Goal: Task Accomplishment & Management: Manage account settings

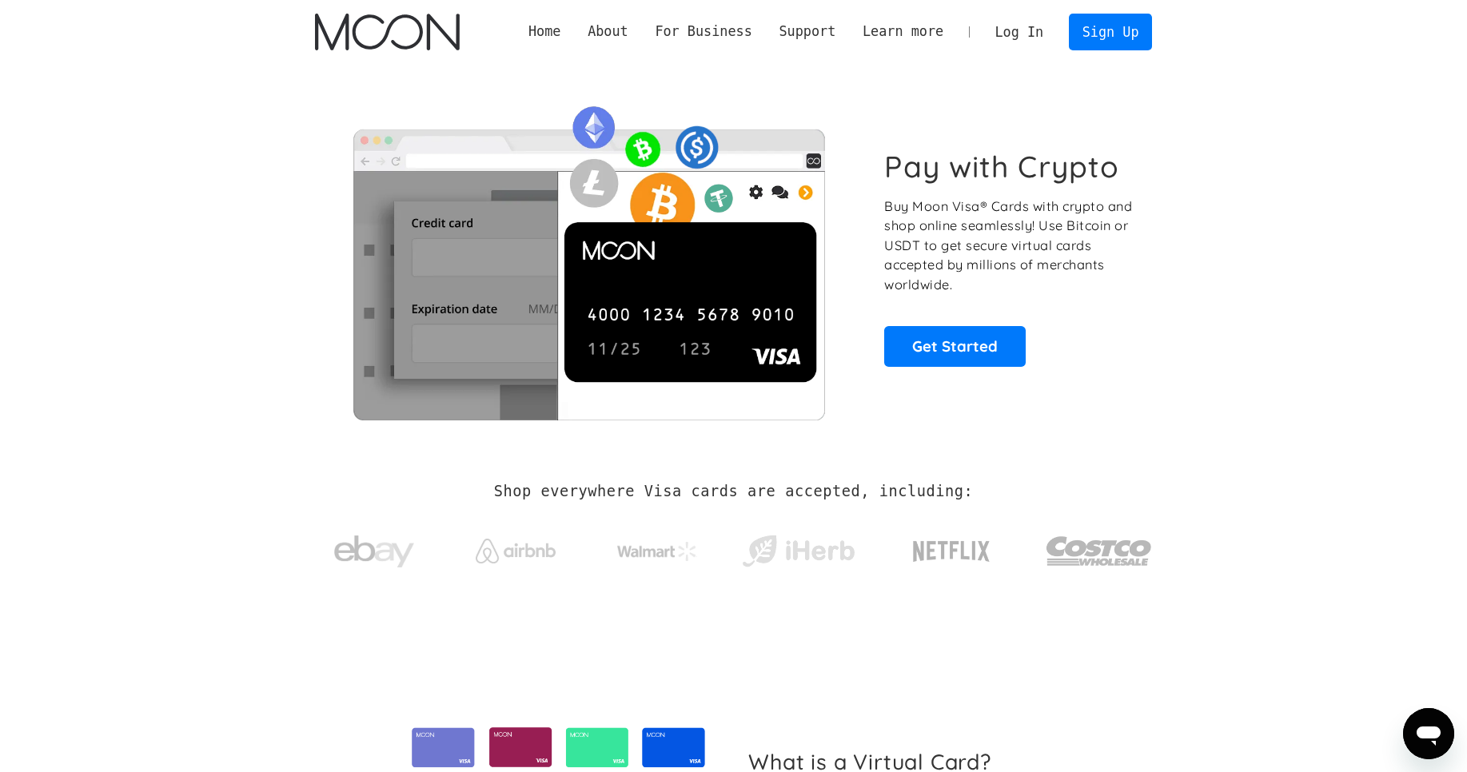
scroll to position [401, 0]
click at [256, 245] on section "Pay with Crypto Buy Moon Visa® Cards with crypto and shop online seamlessly! Us…" at bounding box center [733, 258] width 1467 height 388
click at [938, 349] on link "Get Started" at bounding box center [955, 346] width 142 height 40
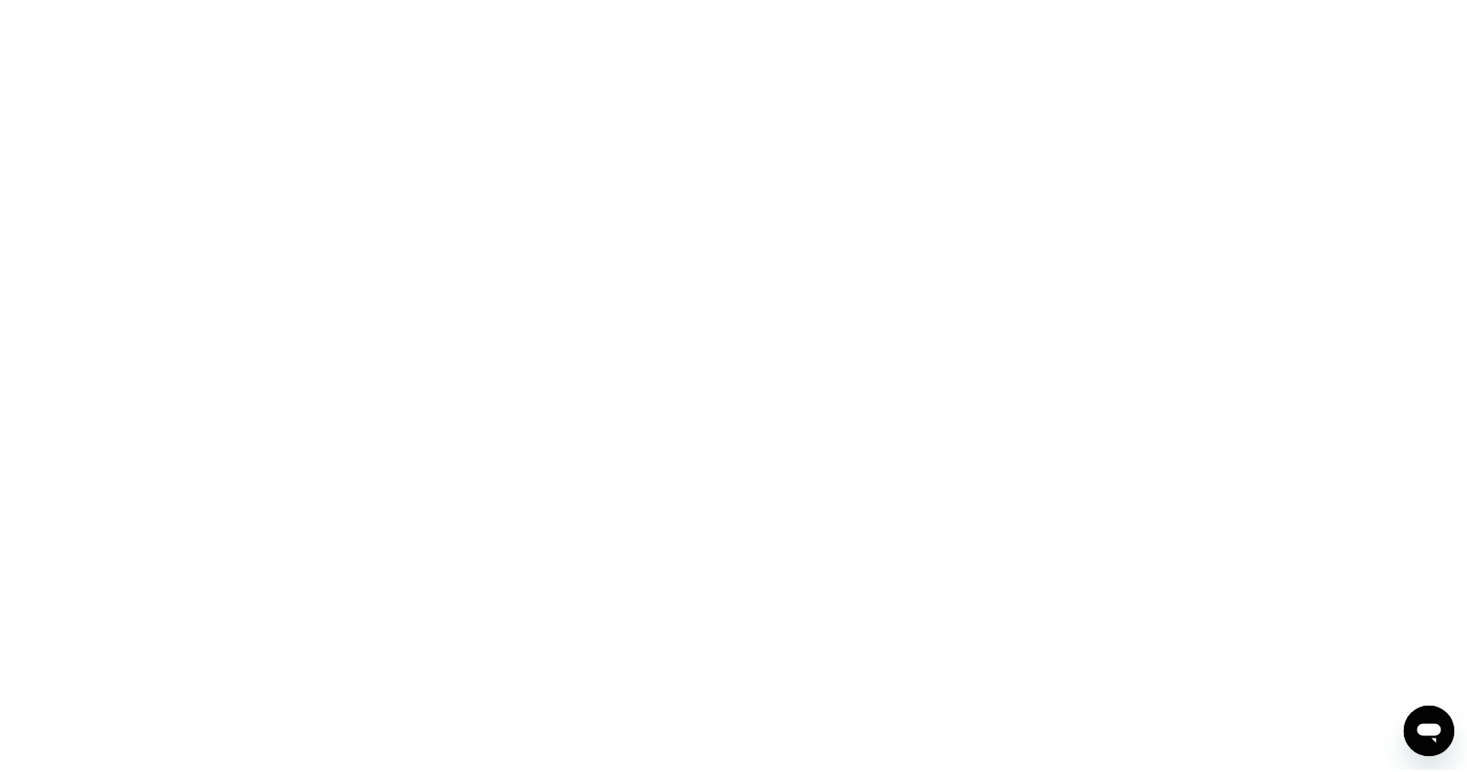
scroll to position [401, 0]
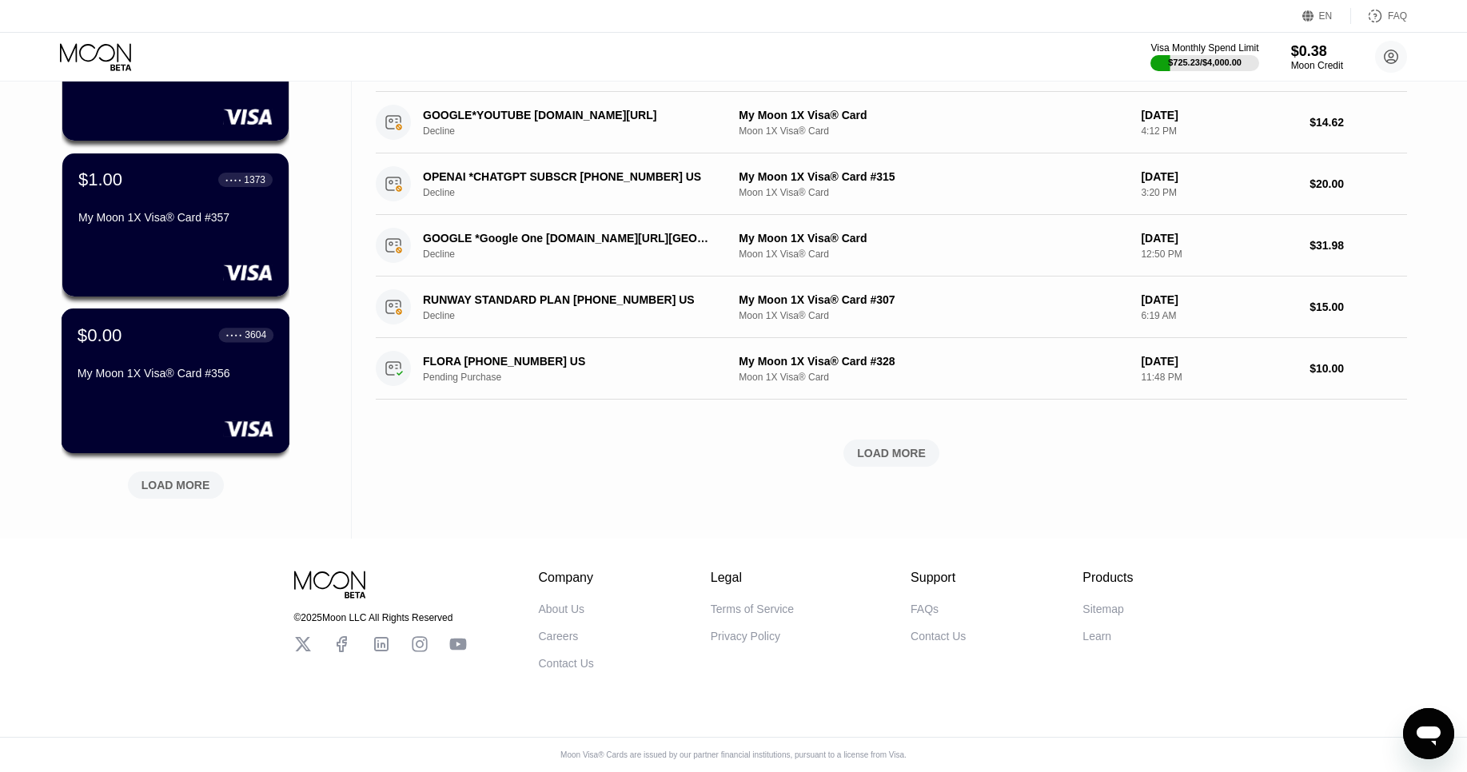
scroll to position [509, 0]
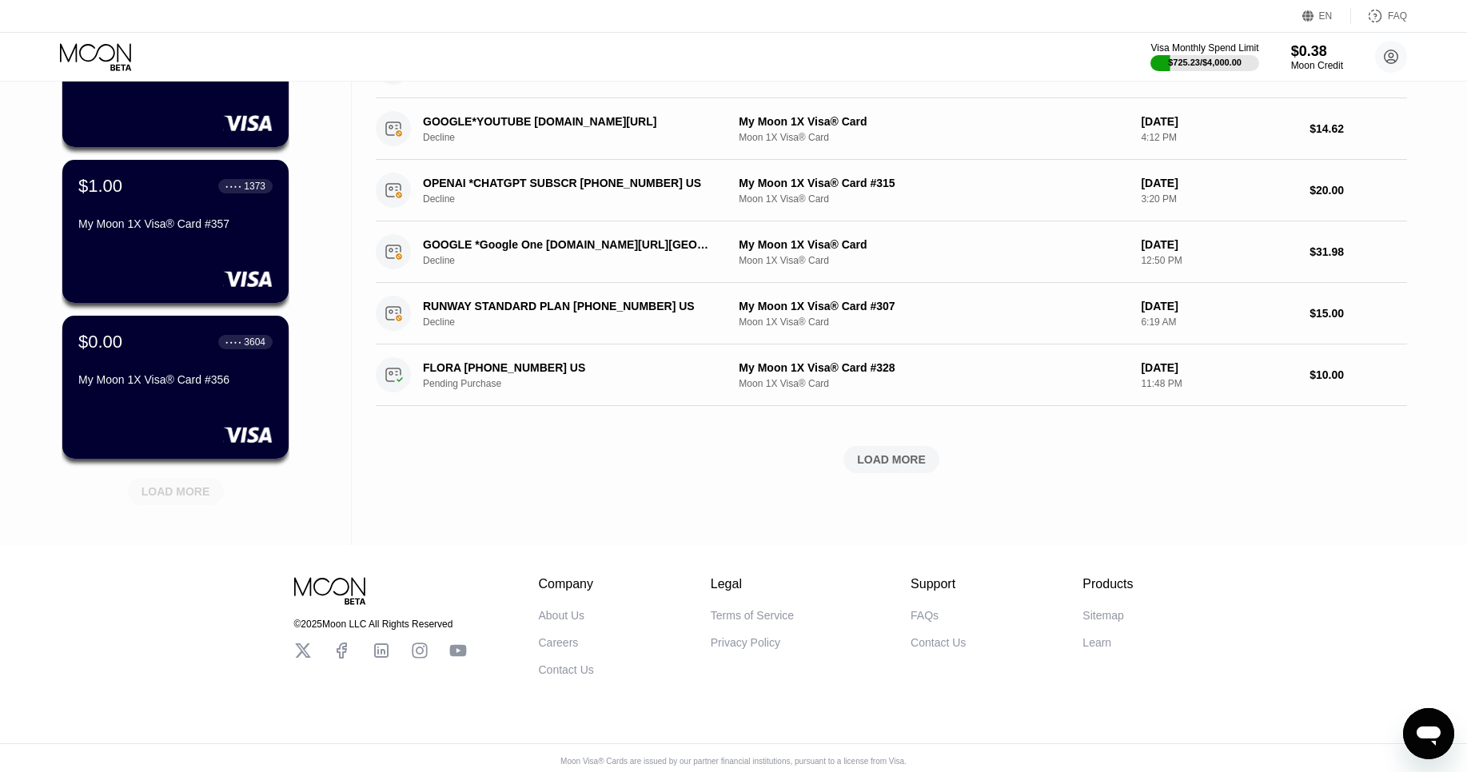
click at [163, 502] on div "LOAD MORE" at bounding box center [176, 491] width 96 height 27
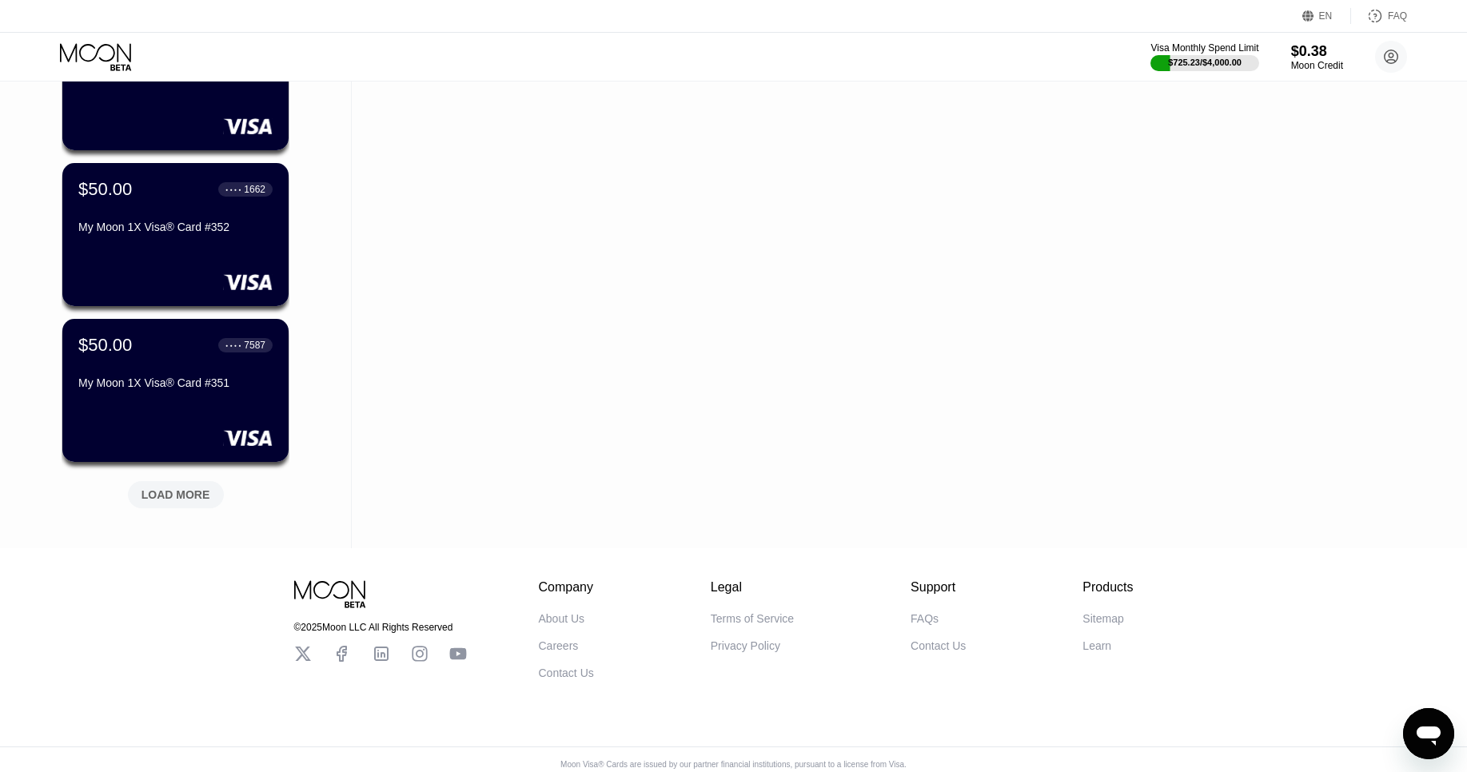
scroll to position [1295, 0]
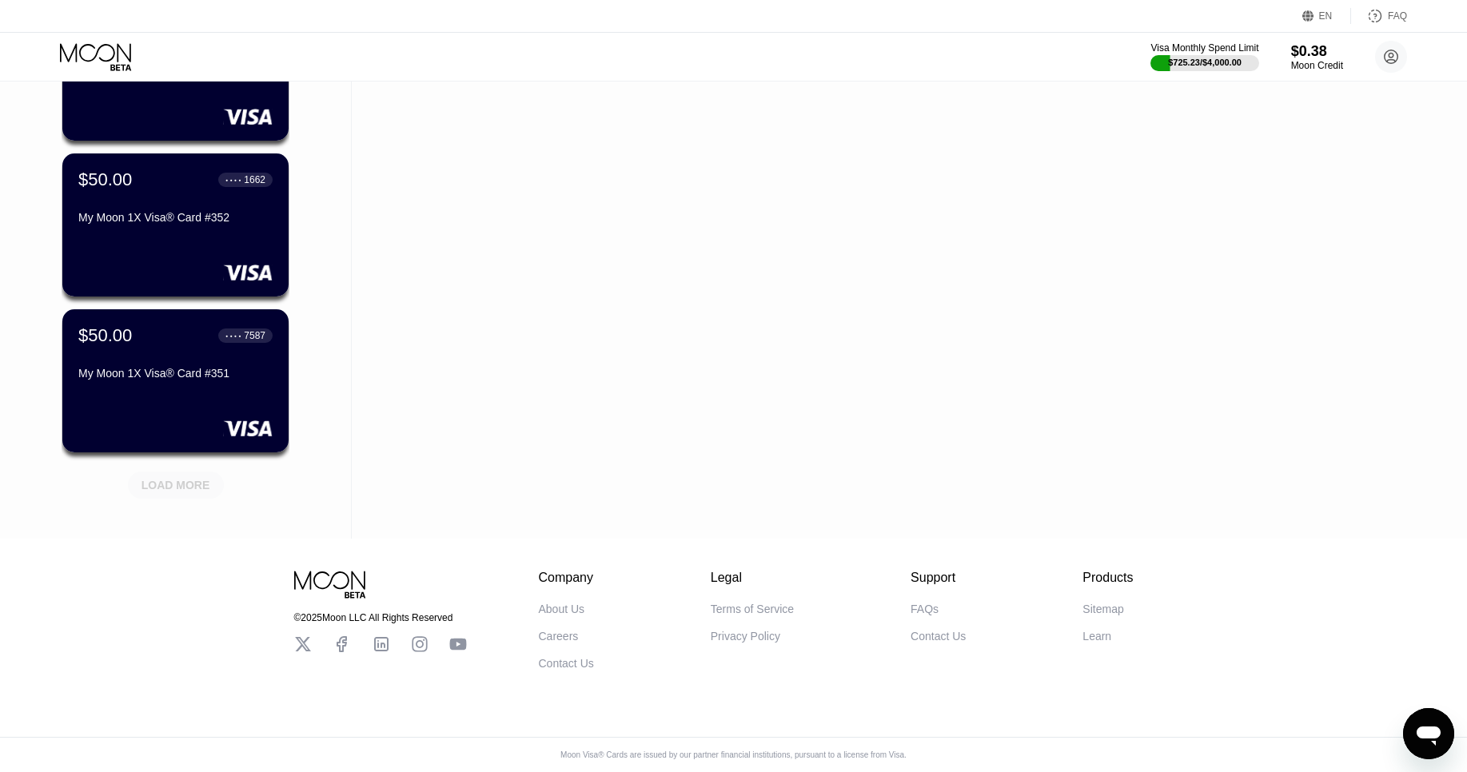
click at [204, 481] on div "LOAD MORE" at bounding box center [176, 485] width 69 height 14
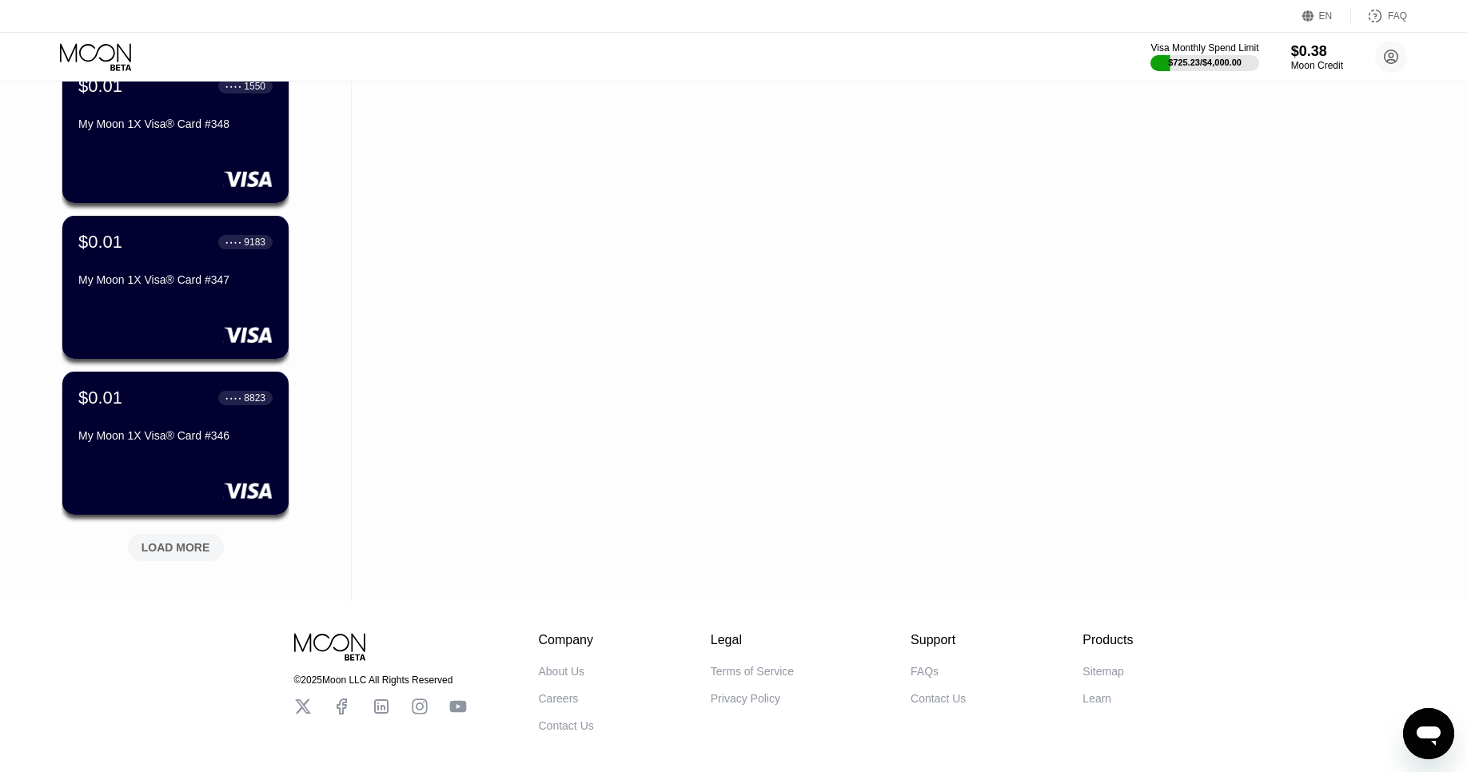
scroll to position [2013, 0]
click at [186, 546] on div "LOAD MORE" at bounding box center [176, 547] width 69 height 14
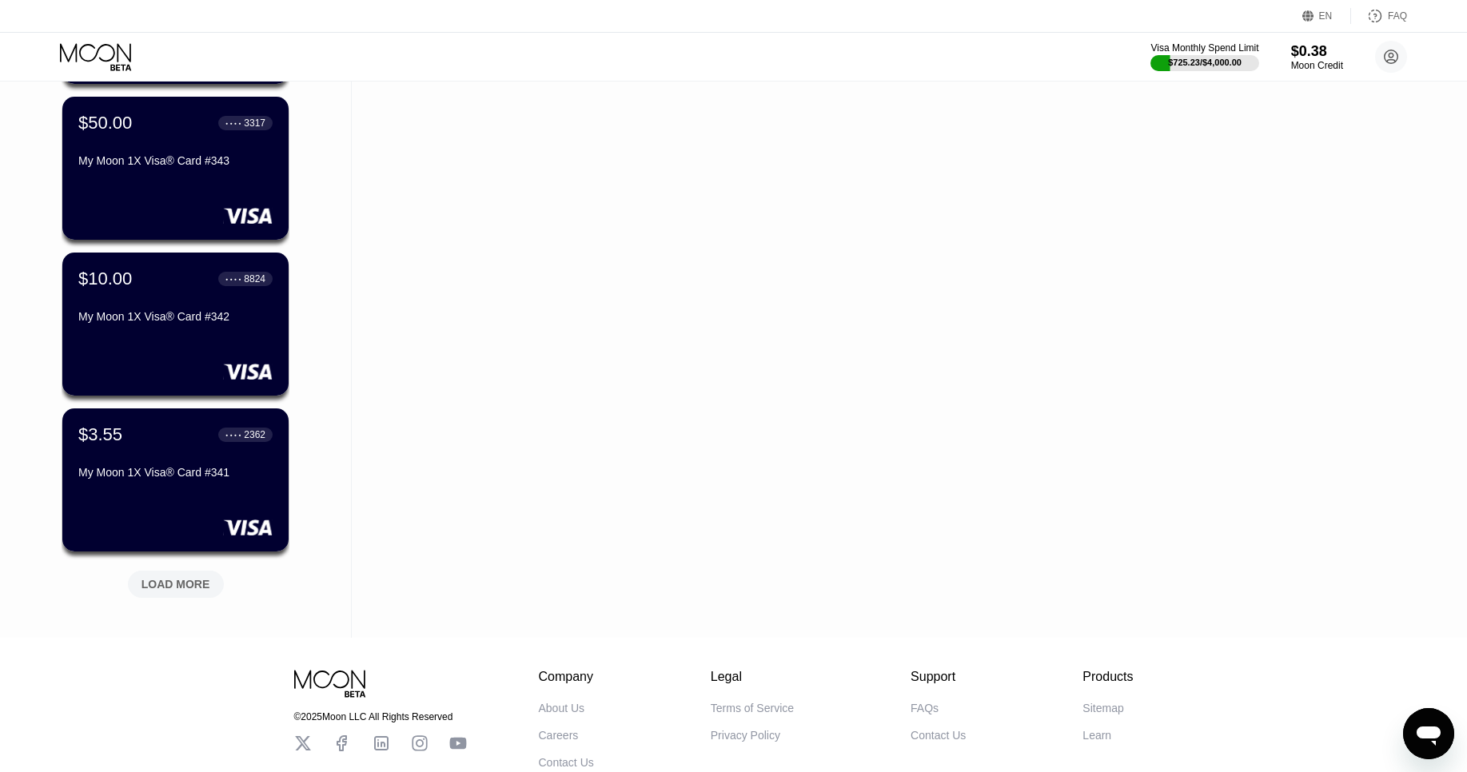
scroll to position [2761, 0]
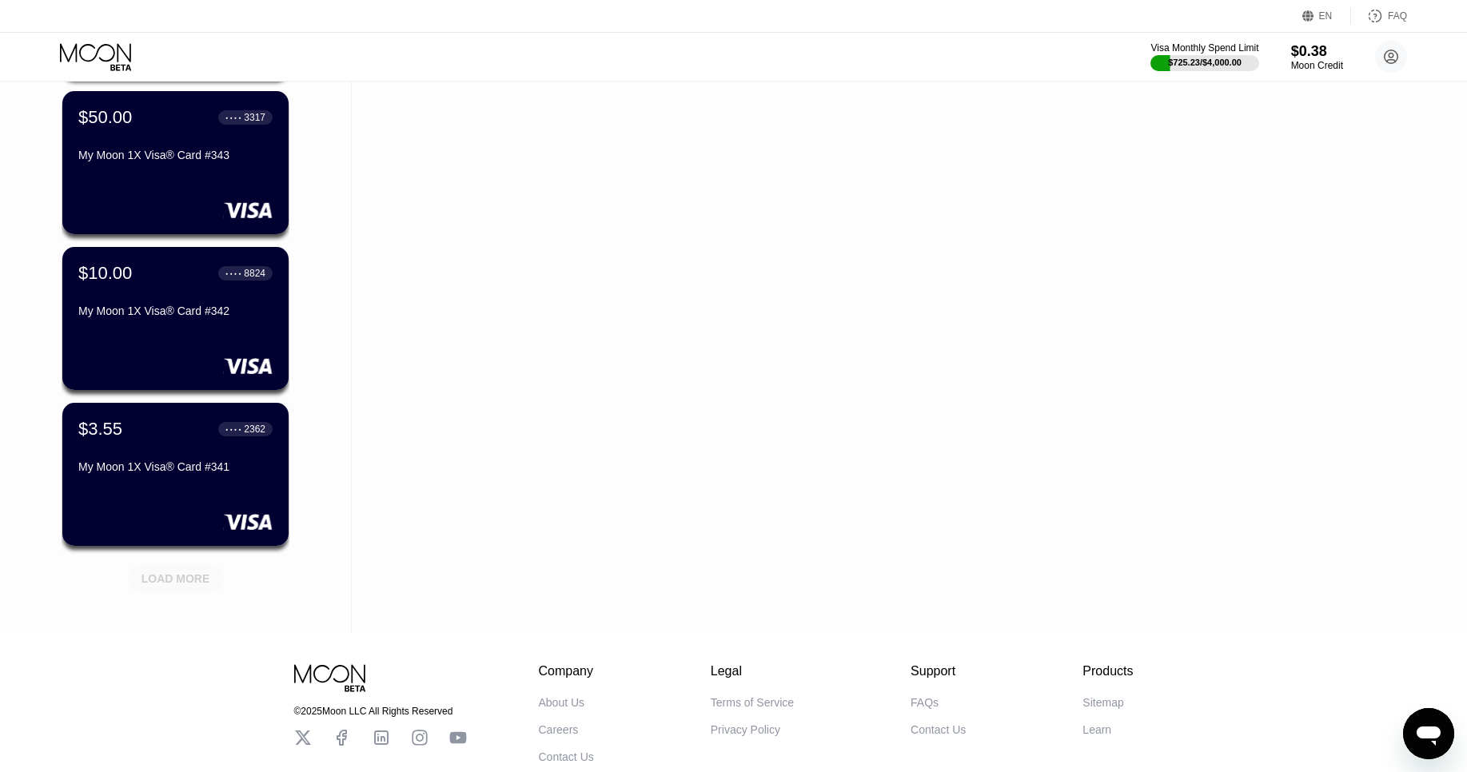
click at [171, 569] on div "LOAD MORE" at bounding box center [176, 578] width 96 height 27
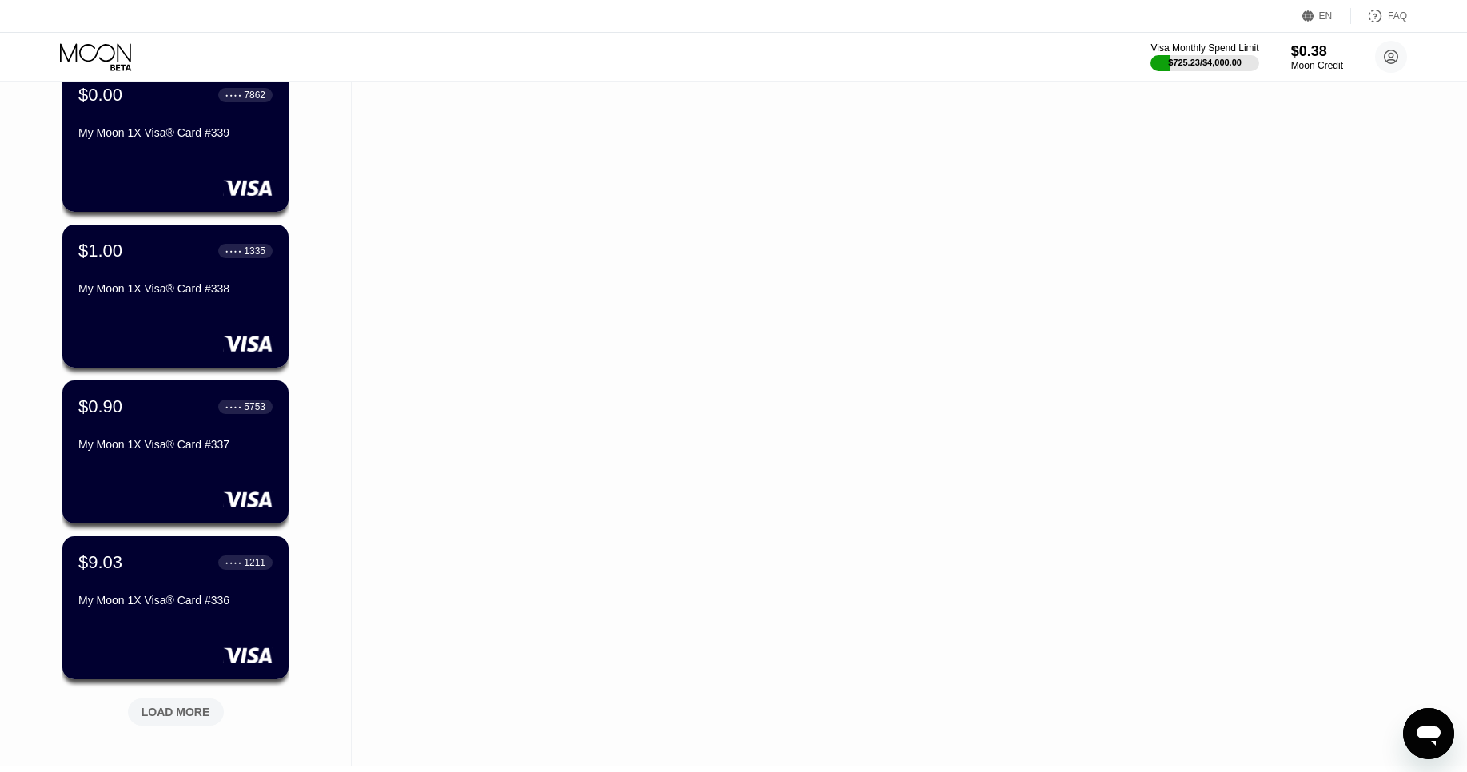
scroll to position [3410, 0]
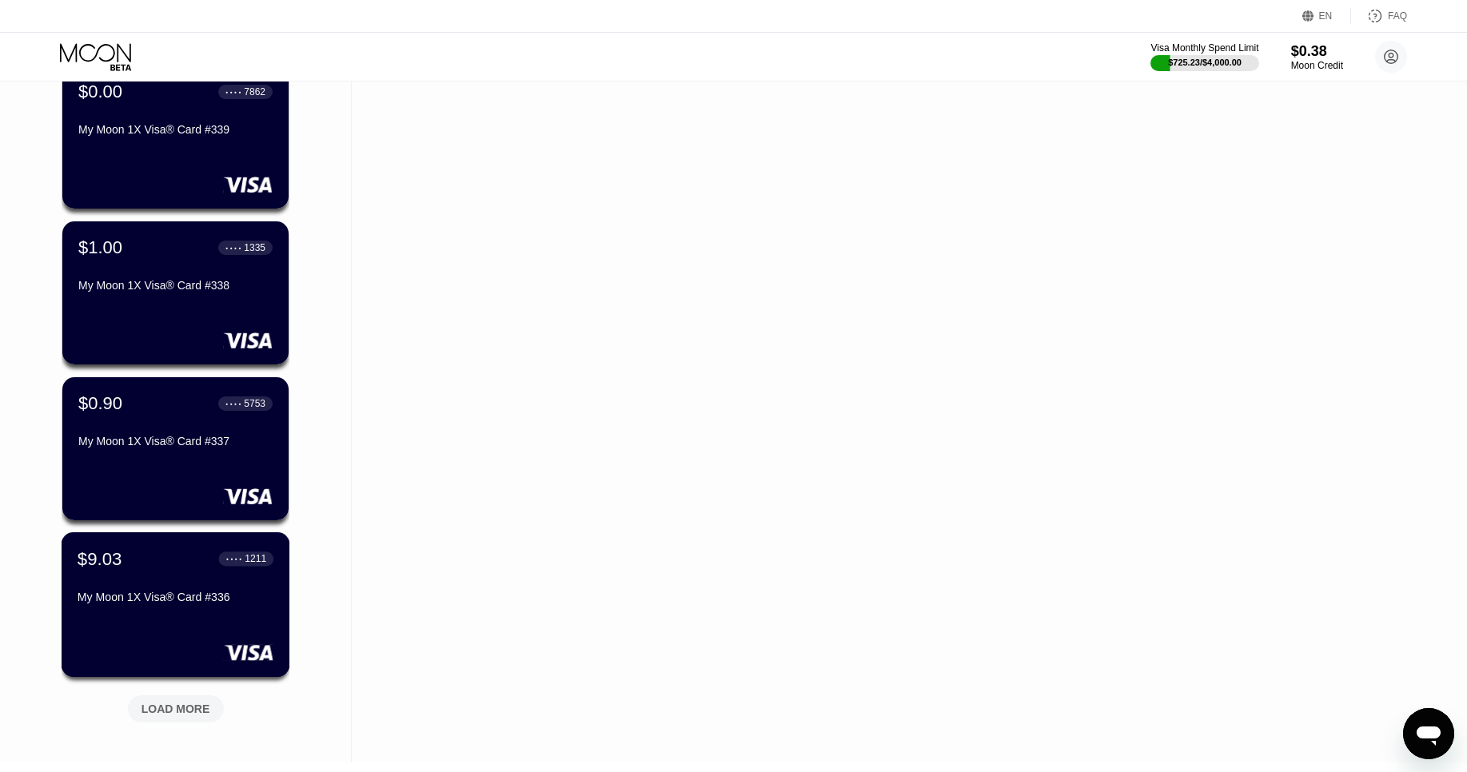
click at [167, 607] on div "My Moon 1X Visa® Card #336" at bounding box center [176, 600] width 196 height 19
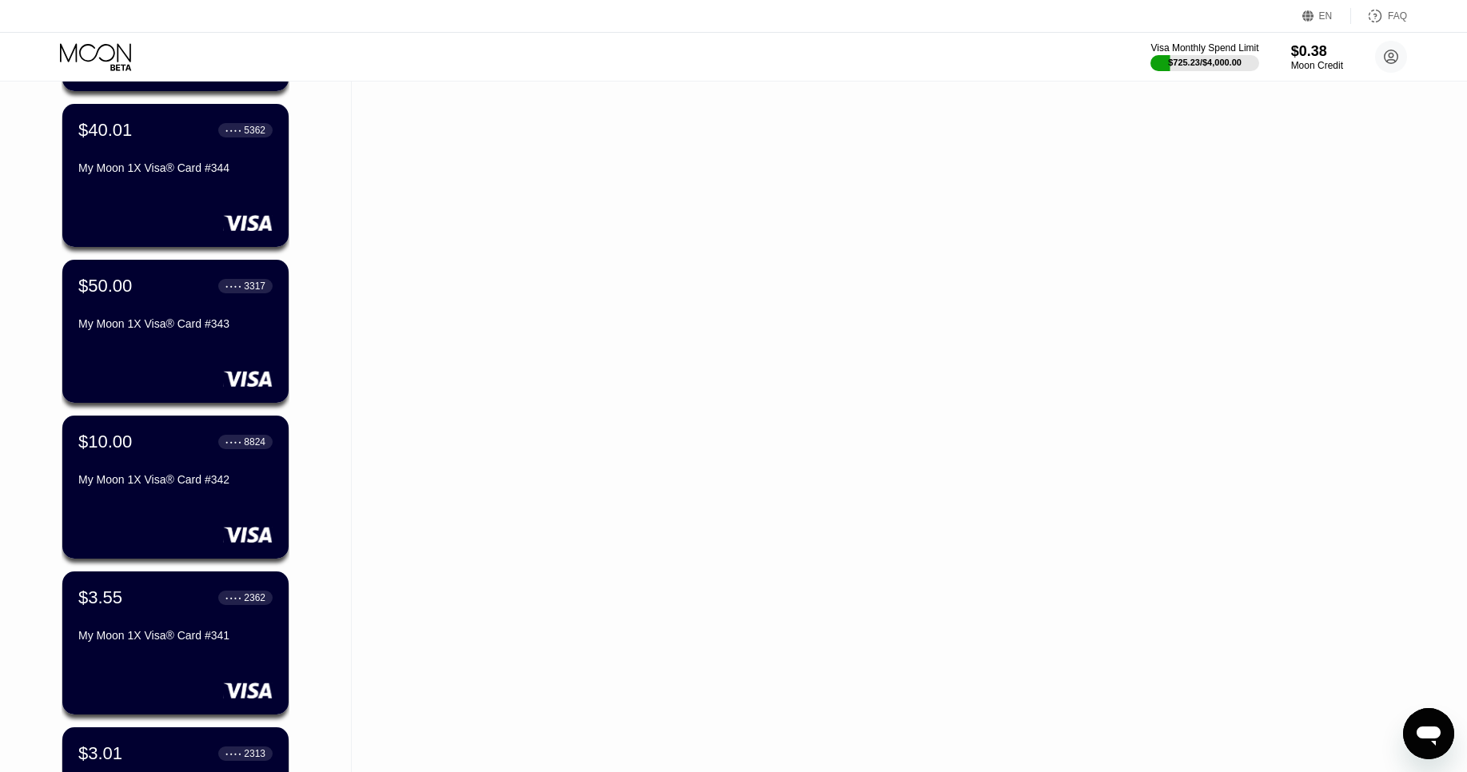
scroll to position [3634, 0]
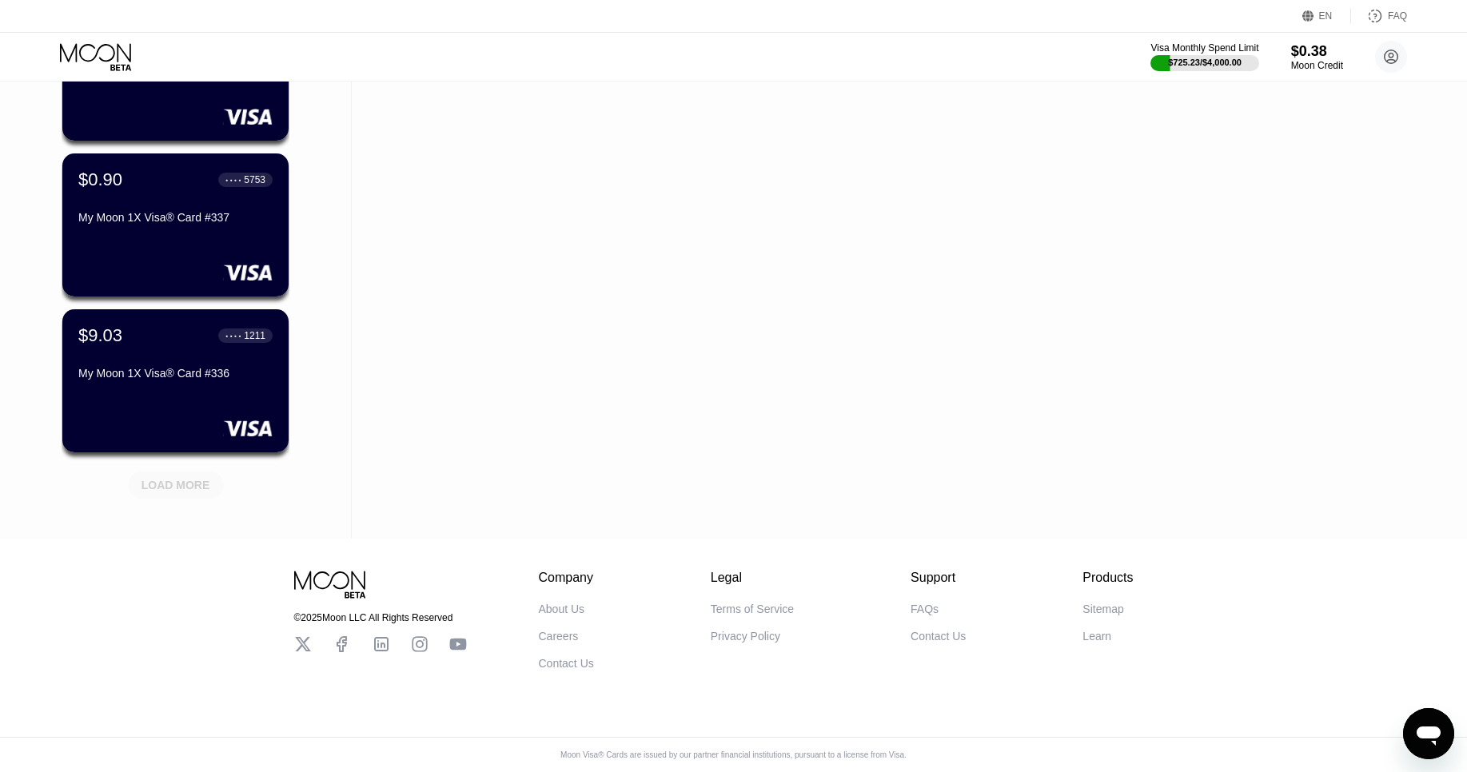
click at [166, 480] on div "LOAD MORE" at bounding box center [176, 485] width 69 height 14
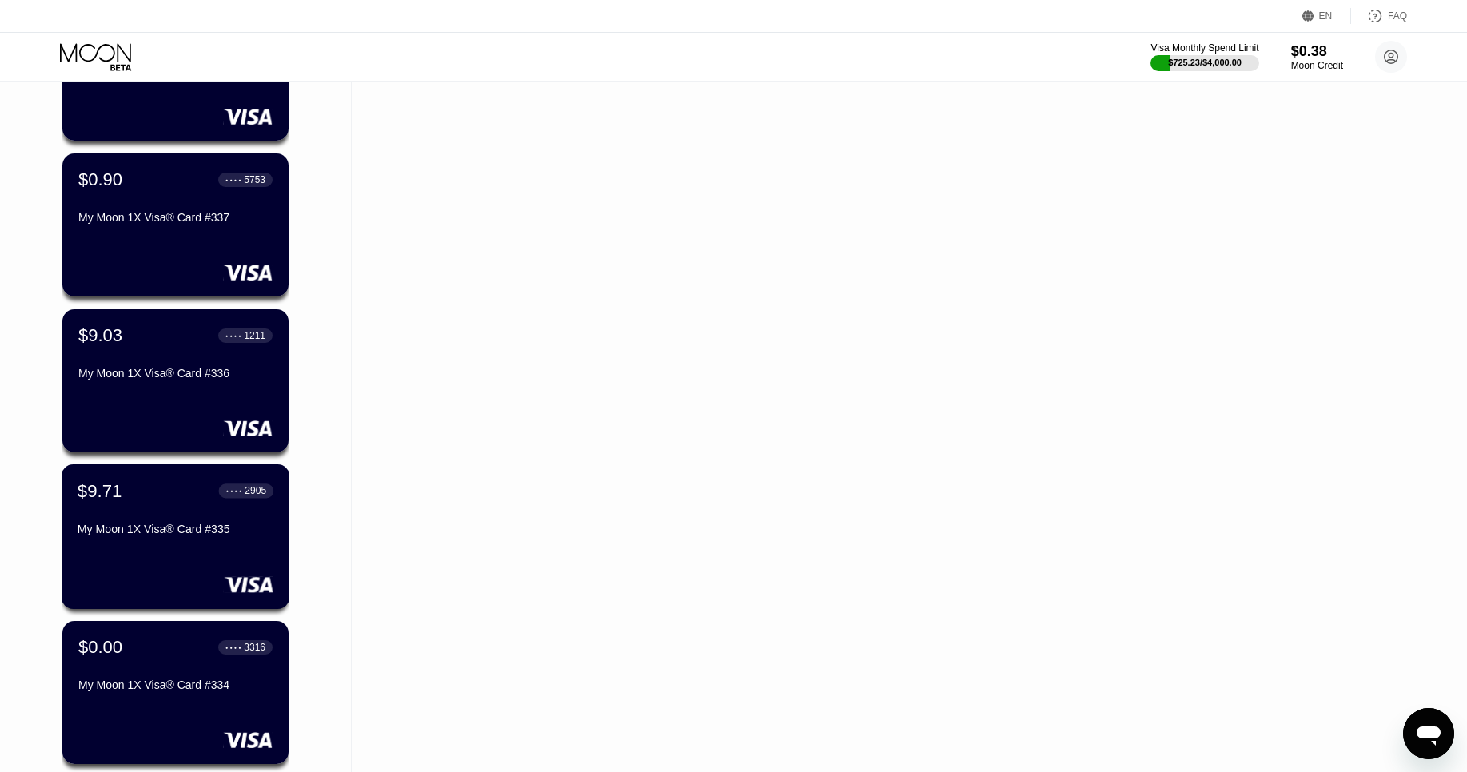
click at [146, 501] on div "$9.71 ● ● ● ● 2905" at bounding box center [176, 490] width 196 height 21
